Goal: Task Accomplishment & Management: Manage account settings

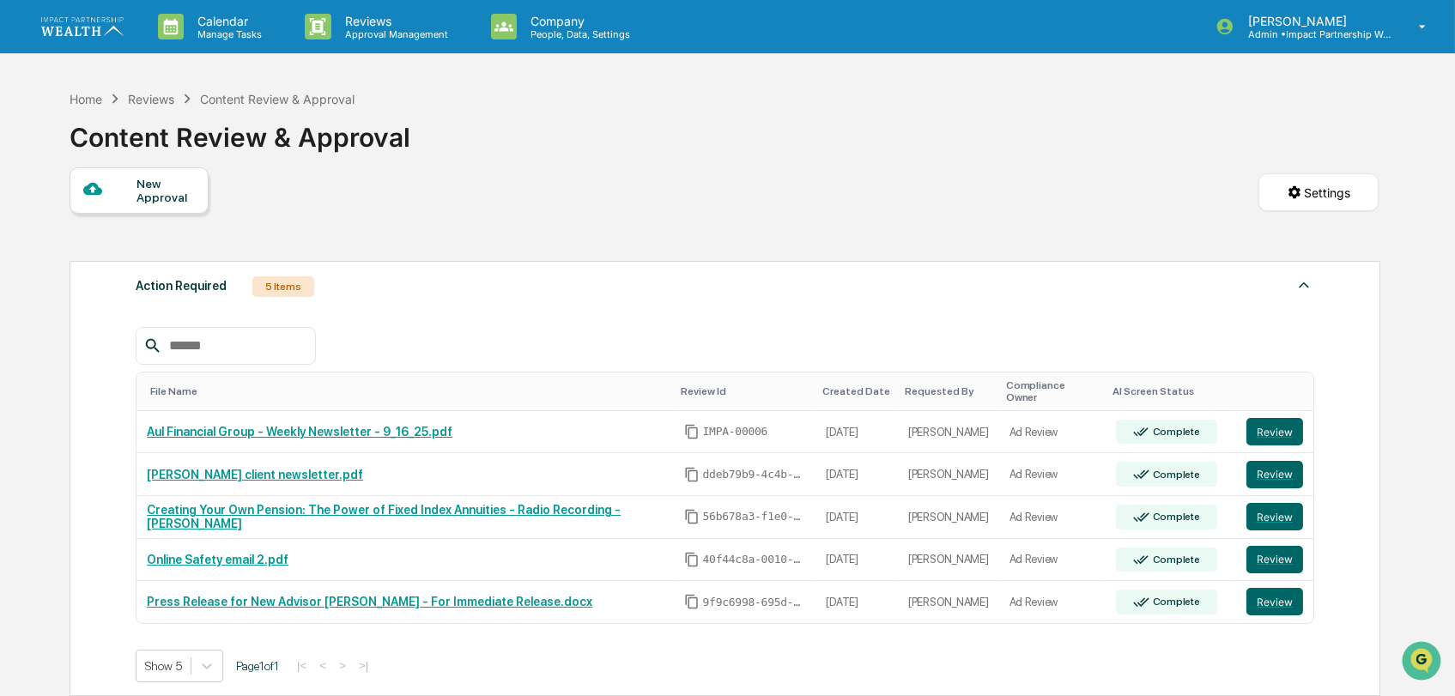
click at [41, 565] on div "Calendar Manage Tasks Reviews Approval Management Company People, Data, Setting…" at bounding box center [727, 524] width 1455 height 1049
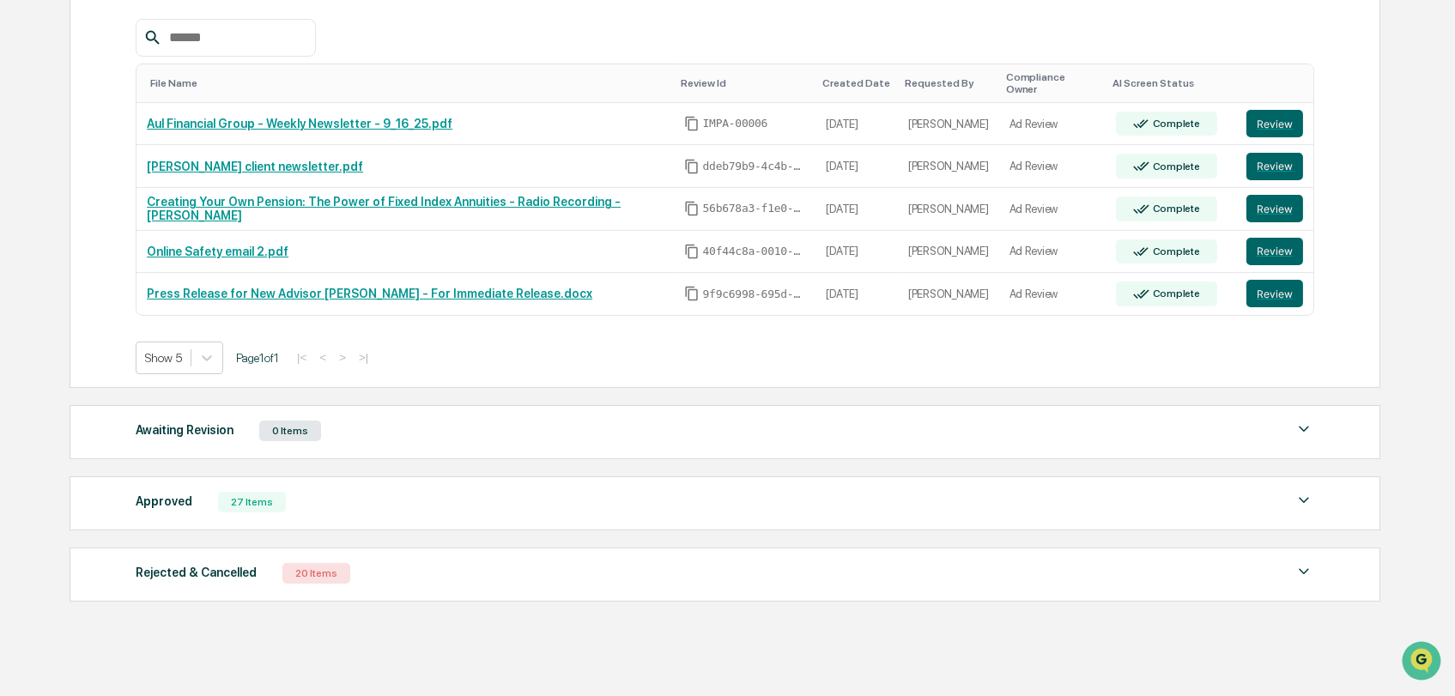
scroll to position [343, 0]
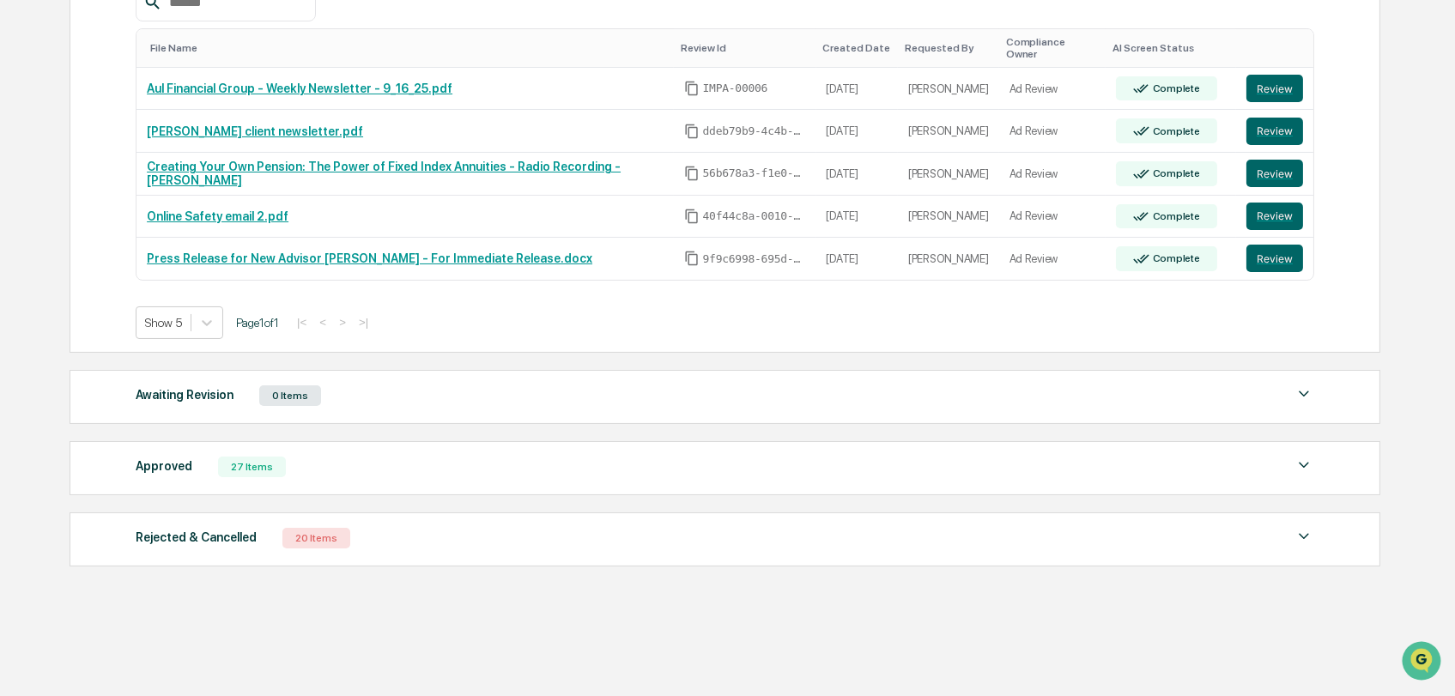
click at [222, 455] on div "Approved 27 Items" at bounding box center [725, 467] width 1178 height 24
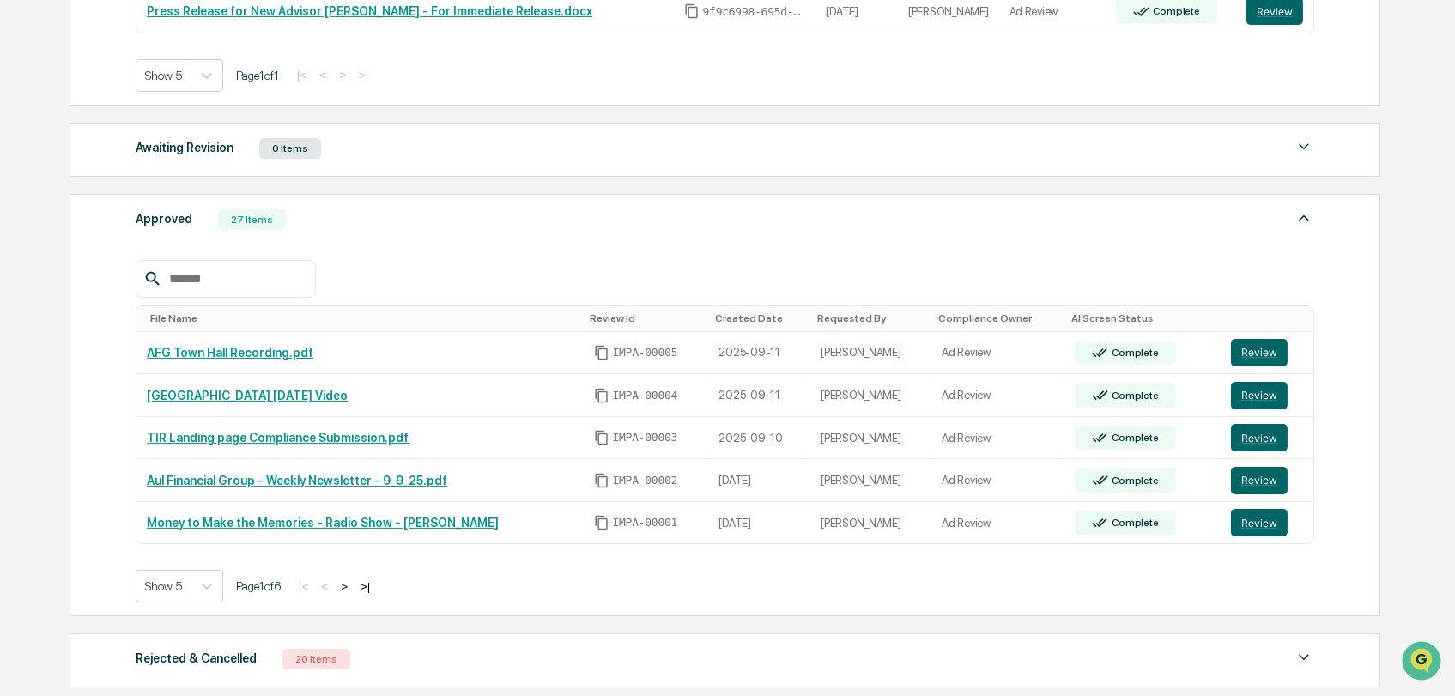
scroll to position [590, 0]
click at [635, 617] on div "Action Required 5 Items File Name Review Id Created Date Requested By Complianc…" at bounding box center [725, 179] width 1310 height 1035
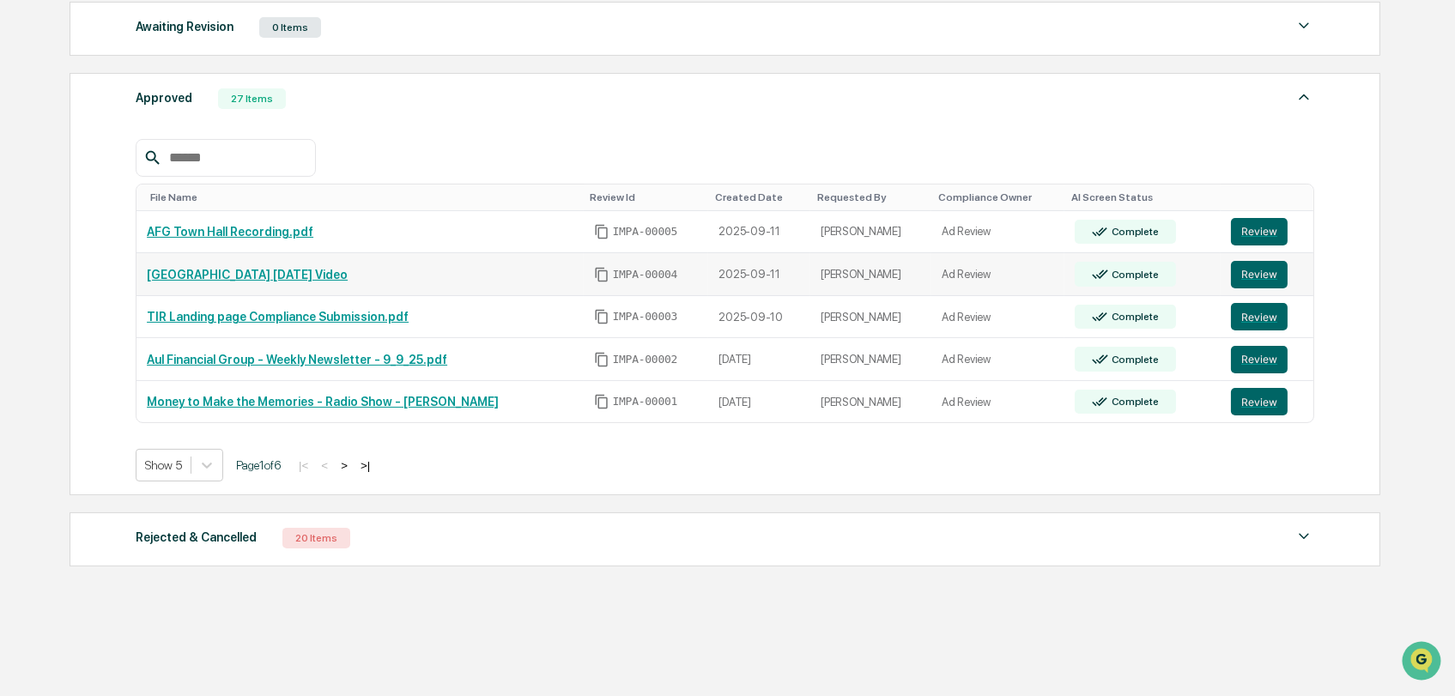
click at [344, 268] on link "[GEOGRAPHIC_DATA] [DATE] Video" at bounding box center [247, 275] width 201 height 14
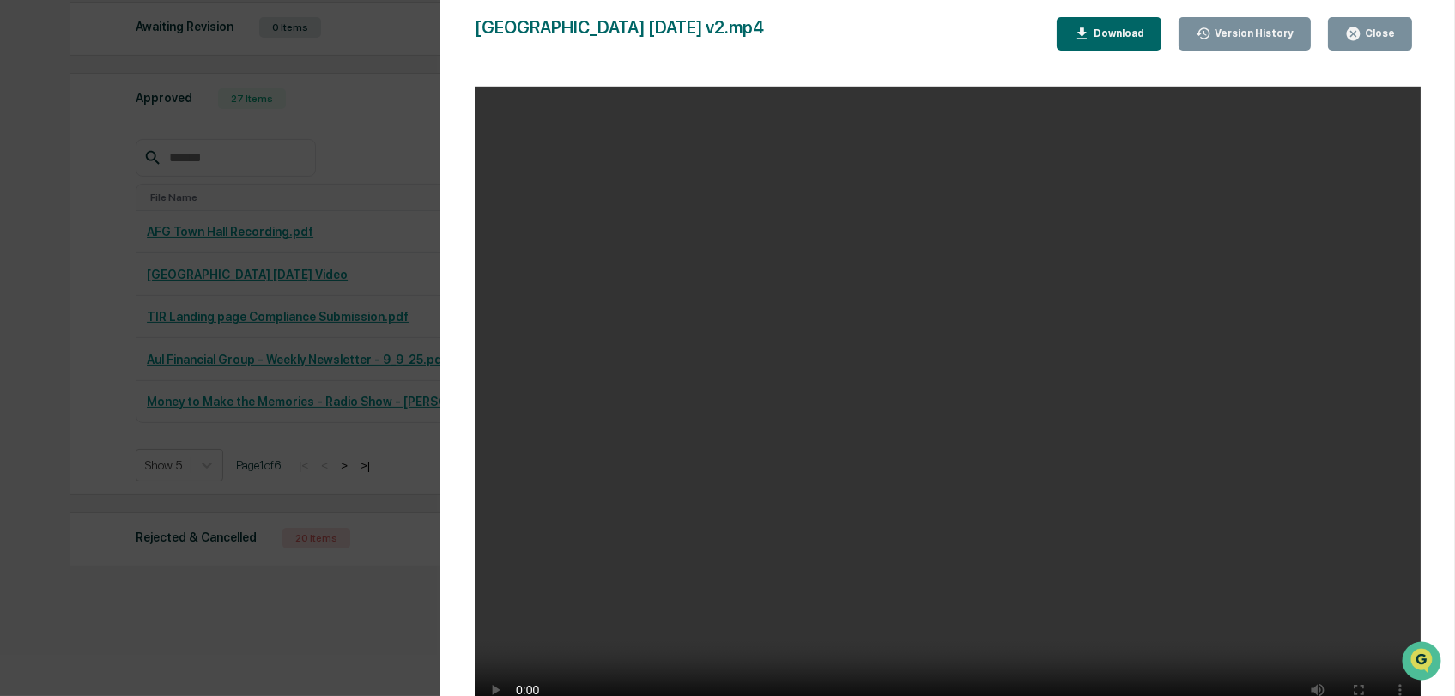
click at [1395, 30] on button "Close" at bounding box center [1370, 33] width 84 height 33
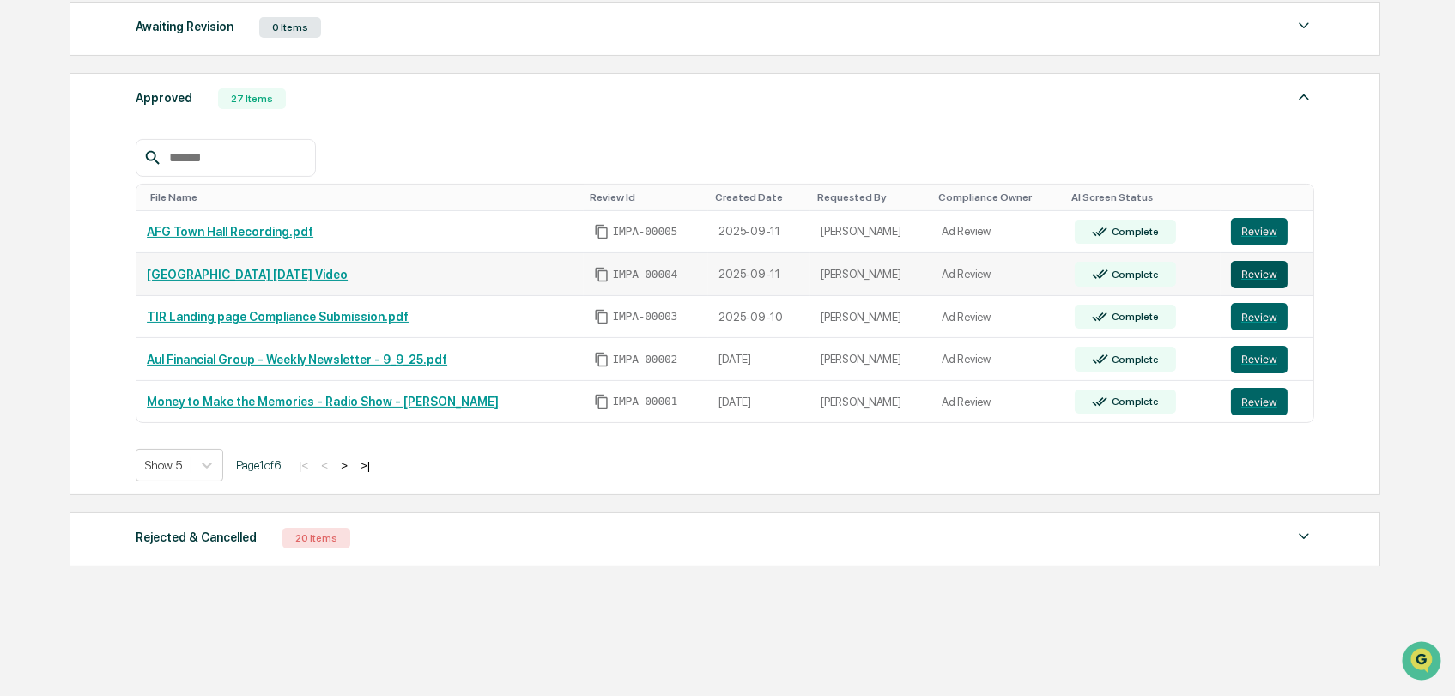
click at [1261, 263] on button "Review" at bounding box center [1259, 274] width 57 height 27
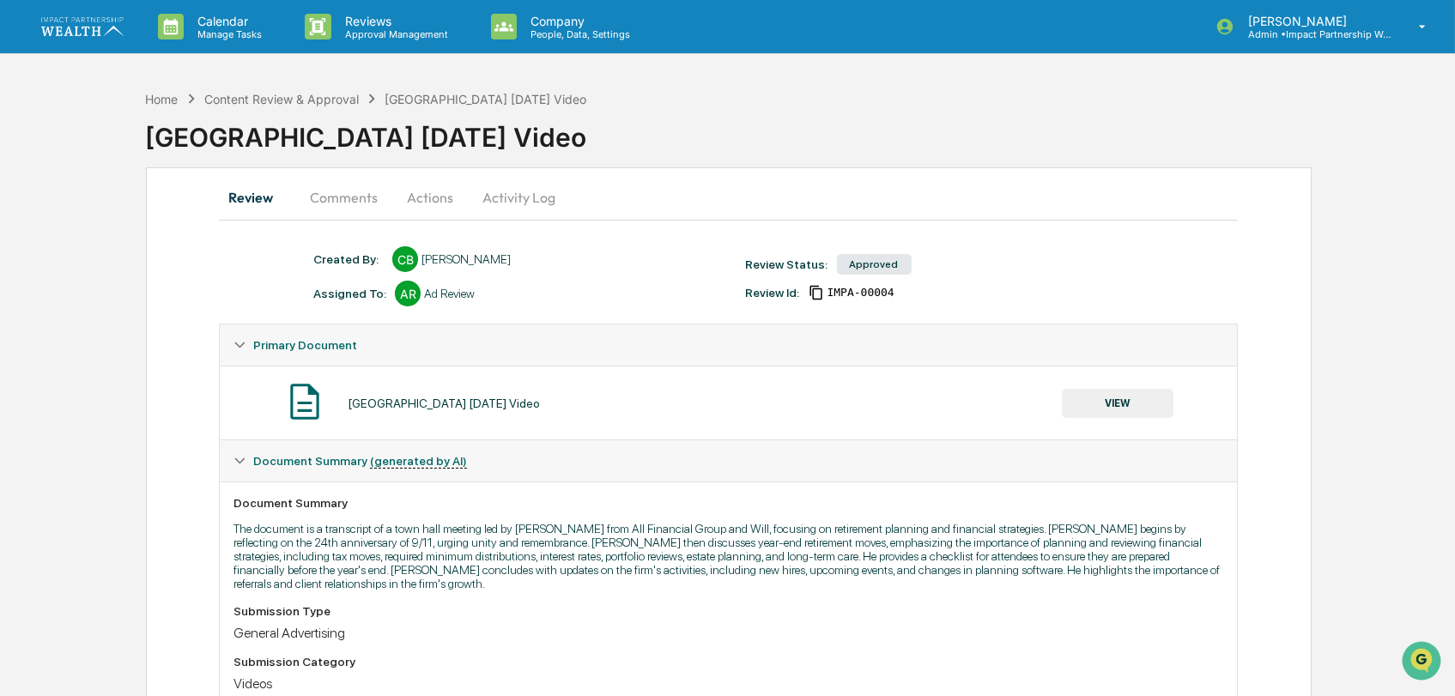
click at [499, 177] on button "Activity Log" at bounding box center [519, 197] width 100 height 41
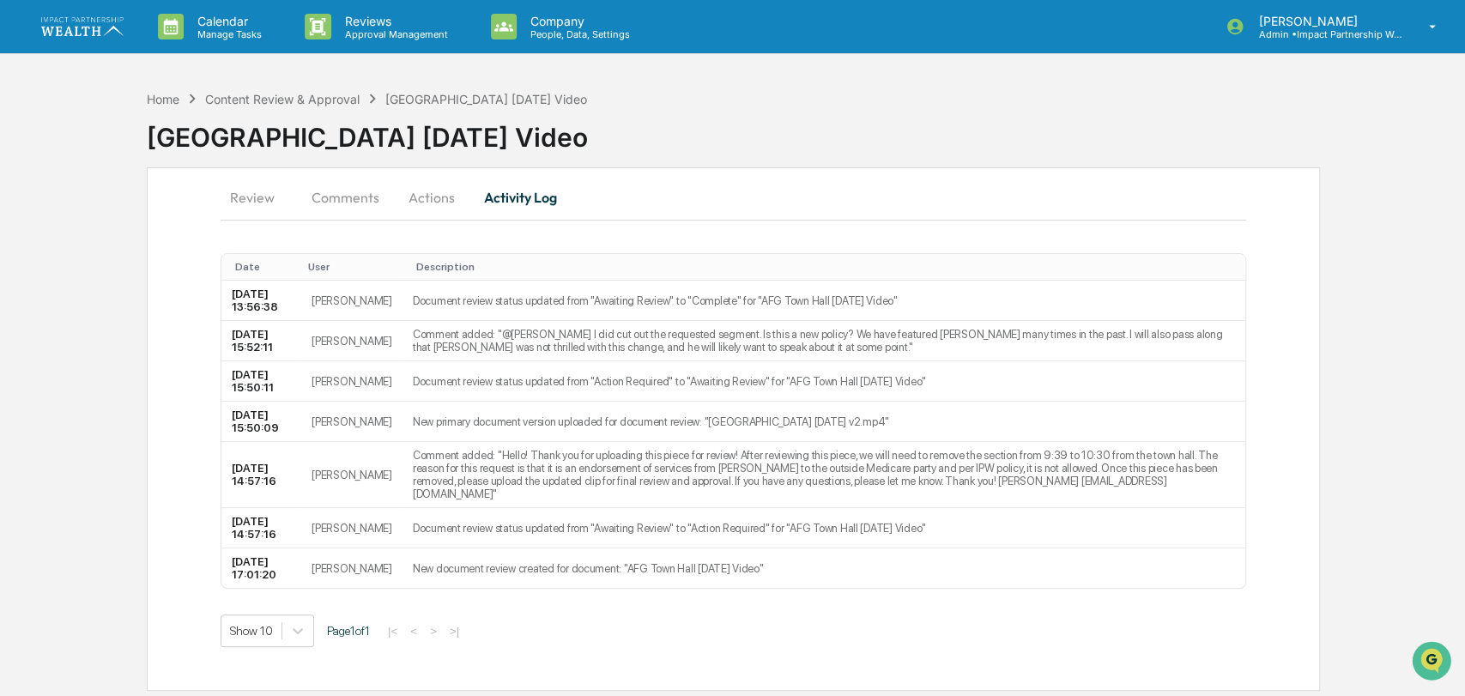
click at [417, 186] on button "Actions" at bounding box center [431, 197] width 77 height 41
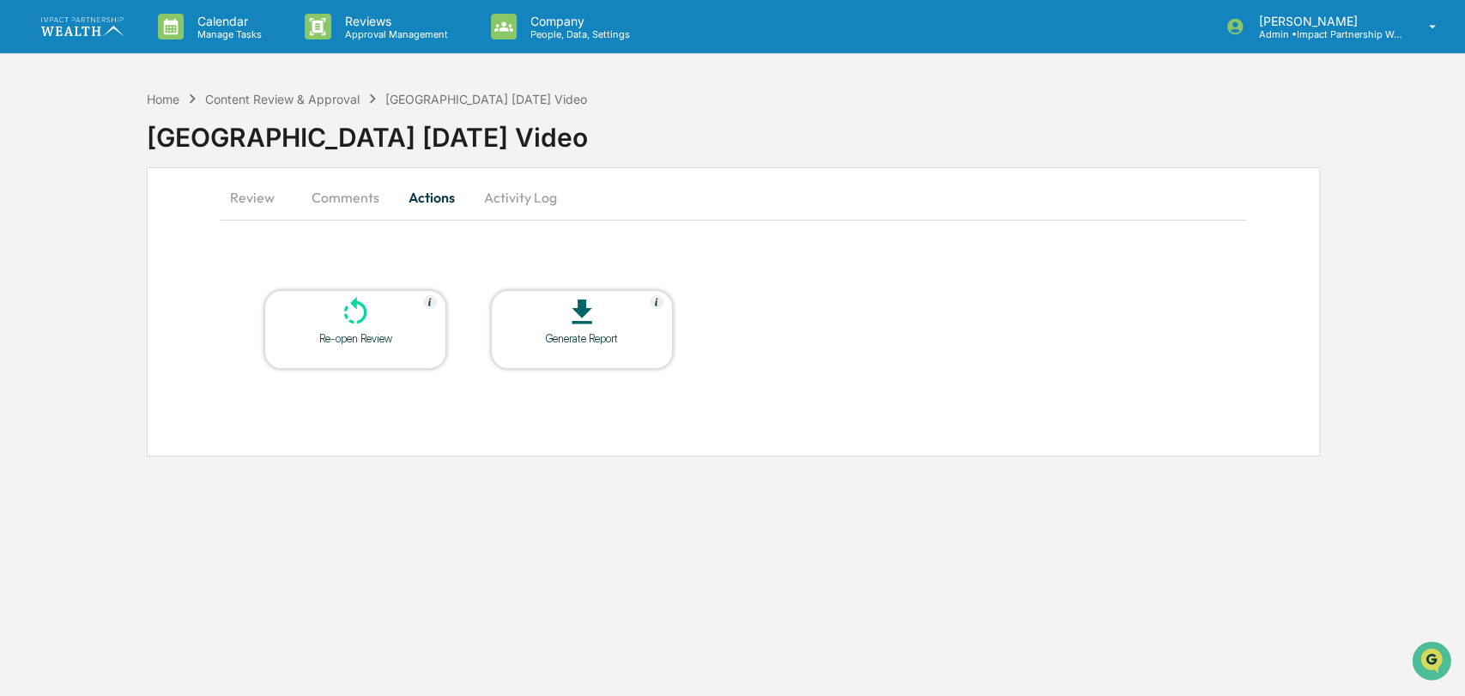
click at [551, 476] on div "Calendar Manage Tasks Reviews Approval Management Company People, Data, Setting…" at bounding box center [732, 348] width 1465 height 696
click at [472, 669] on div "Calendar Manage Tasks Reviews Approval Management Company People, Data, Setting…" at bounding box center [732, 348] width 1465 height 696
